Goal: Book appointment/travel/reservation

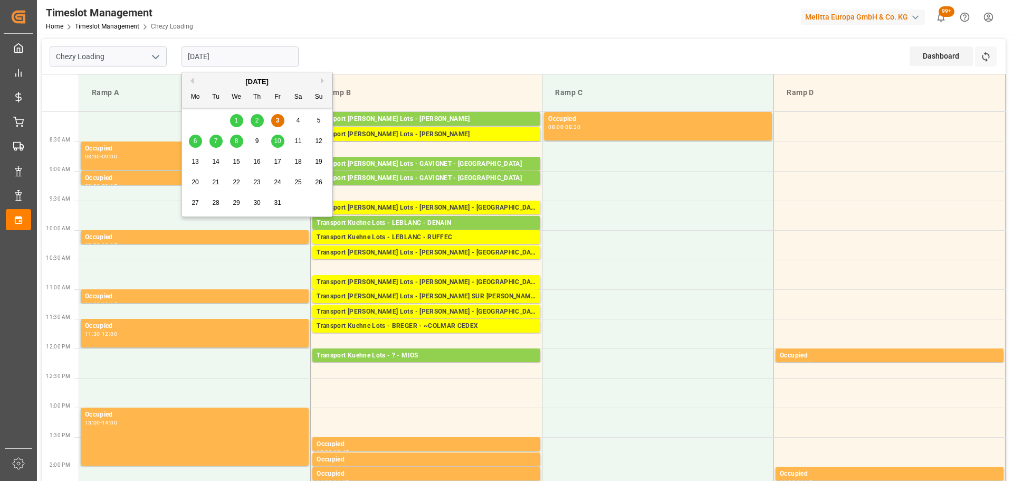
click at [227, 52] on input "[DATE]" at bounding box center [240, 56] width 117 height 20
click at [216, 141] on span "7" at bounding box center [216, 140] width 4 height 7
type input "[DATE]"
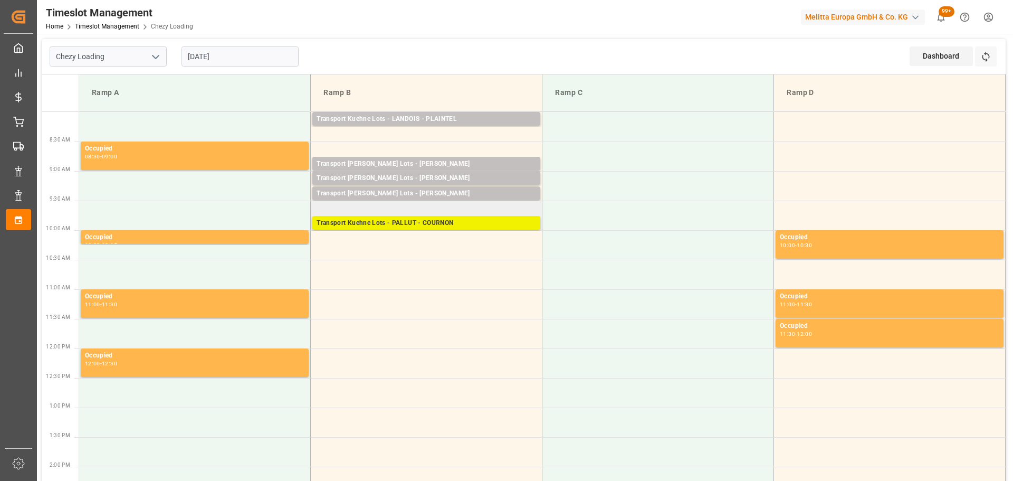
click at [453, 220] on div "Transport Kuehne Lots - PALLUT - COURNON" at bounding box center [427, 223] width 220 height 11
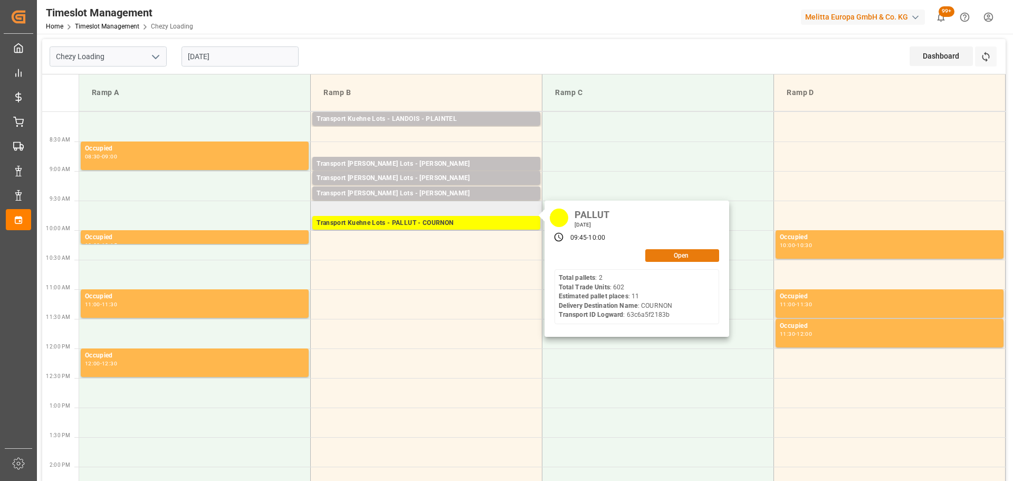
click at [672, 254] on button "Open" at bounding box center [682, 255] width 74 height 13
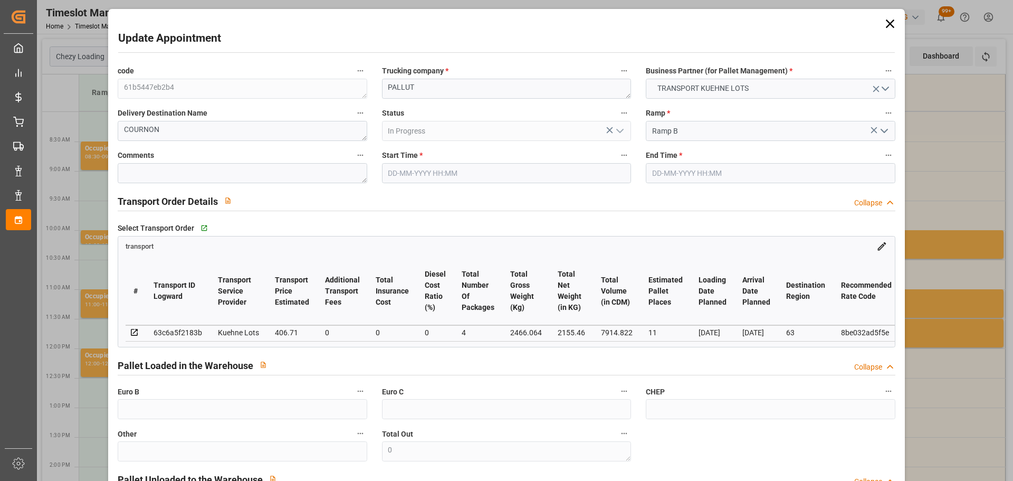
type input "[DATE] 09:45"
type input "[DATE] 10:00"
type input "[DATE] 13:09"
type input "[DATE] 11:32"
type input "[DATE]"
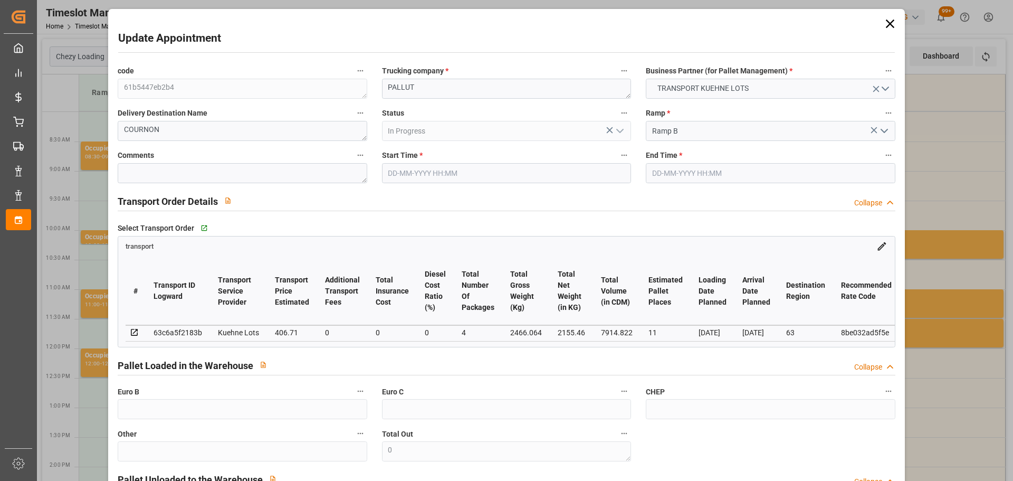
type input "[DATE]"
click at [884, 18] on icon at bounding box center [890, 23] width 15 height 15
